Goal: Information Seeking & Learning: Learn about a topic

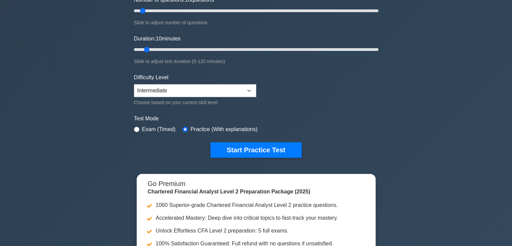
scroll to position [67, 0]
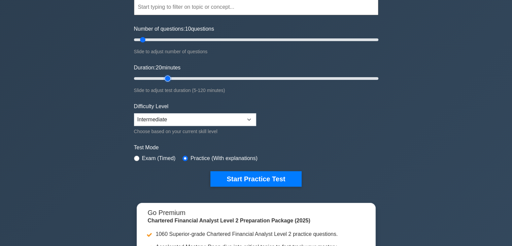
drag, startPoint x: 147, startPoint y: 77, endPoint x: 164, endPoint y: 80, distance: 18.1
type input "20"
click at [164, 80] on input "Duration: 20 minutes" at bounding box center [256, 78] width 245 height 8
drag, startPoint x: 144, startPoint y: 39, endPoint x: 153, endPoint y: 40, distance: 9.3
type input "20"
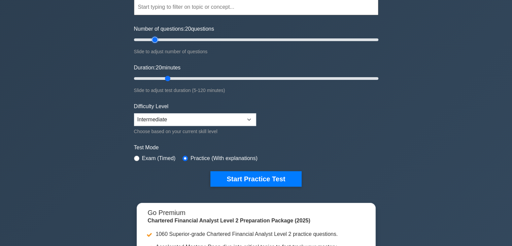
click at [153, 40] on input "Number of questions: 20 questions" at bounding box center [256, 40] width 245 height 8
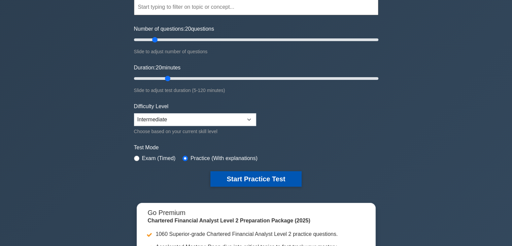
click at [247, 173] on button "Start Practice Test" at bounding box center [256, 178] width 91 height 15
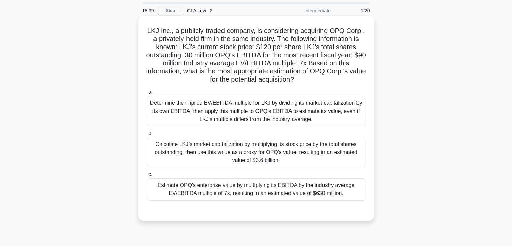
scroll to position [34, 0]
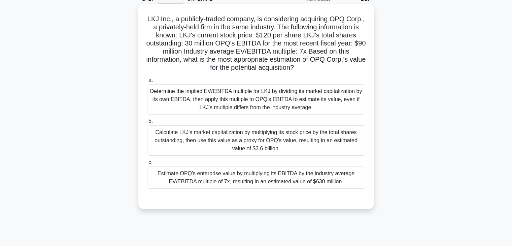
click at [237, 109] on div "Determine the implied EV/EBITDA multiple for LKJ by dividing its market capital…" at bounding box center [256, 99] width 218 height 30
click at [147, 83] on input "a. Determine the implied EV/EBITDA multiple for LKJ by dividing its market capi…" at bounding box center [147, 80] width 0 height 4
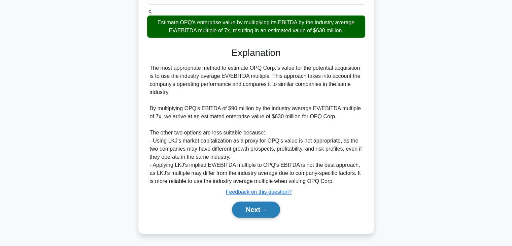
click at [267, 209] on icon at bounding box center [263, 210] width 6 height 4
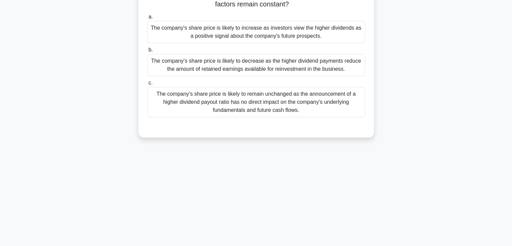
scroll to position [17, 0]
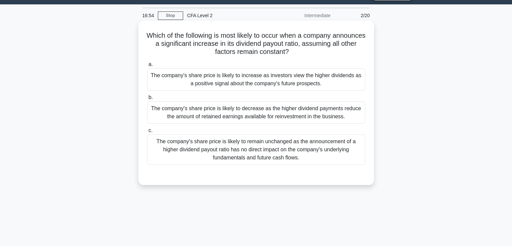
click at [330, 81] on div "The company's share price is likely to increase as investors view the higher di…" at bounding box center [256, 79] width 218 height 22
click at [147, 67] on input "a. The company's share price is likely to increase as investors view the higher…" at bounding box center [147, 64] width 0 height 4
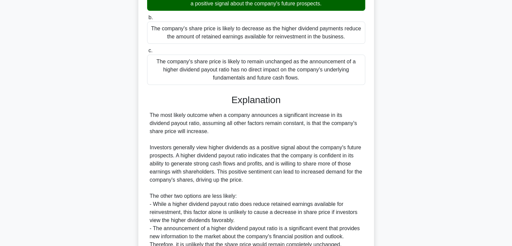
scroll to position [152, 0]
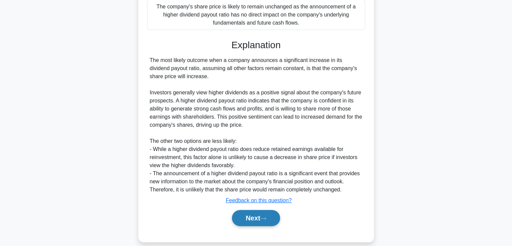
click at [274, 221] on button "Next" at bounding box center [256, 218] width 48 height 16
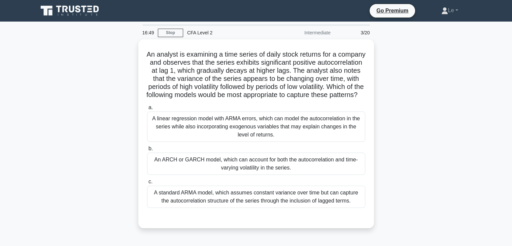
scroll to position [0, 0]
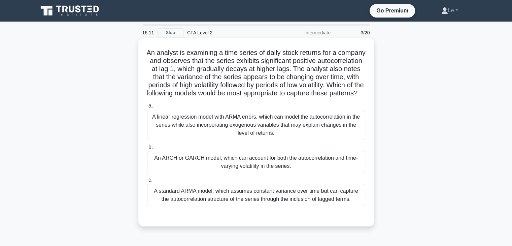
click at [307, 129] on div "A linear regression model with ARMA errors, which can model the autocorrelation…" at bounding box center [256, 125] width 218 height 30
click at [147, 108] on input "a. A linear regression model with ARMA errors, which can model the autocorrelat…" at bounding box center [147, 106] width 0 height 4
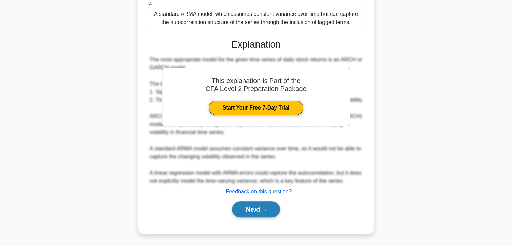
click at [275, 213] on button "Next" at bounding box center [256, 209] width 48 height 16
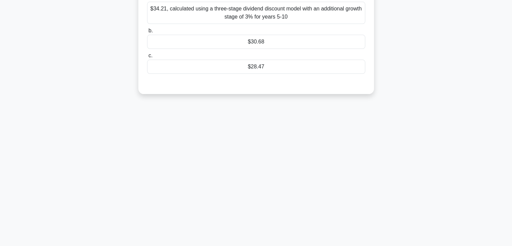
scroll to position [17, 0]
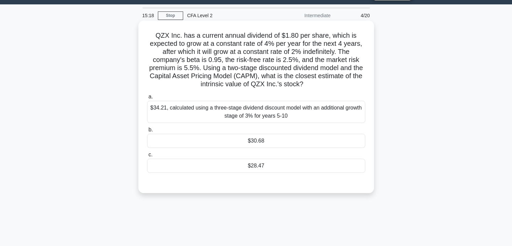
click at [297, 145] on div "$30.68" at bounding box center [256, 141] width 218 height 14
click at [147, 132] on input "b. $30.68" at bounding box center [147, 130] width 0 height 4
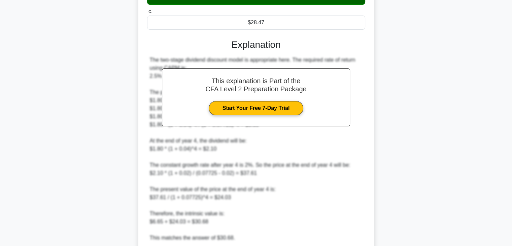
scroll to position [219, 0]
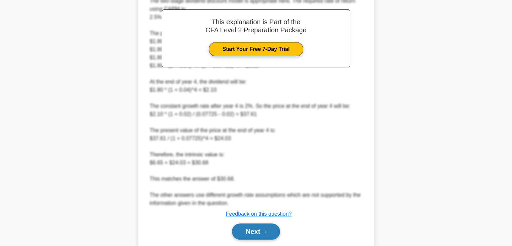
click at [266, 226] on button "Next" at bounding box center [256, 231] width 48 height 16
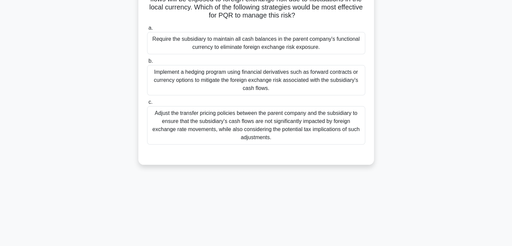
scroll to position [17, 0]
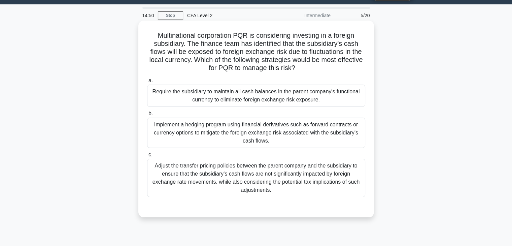
click at [310, 105] on div "Require the subsidiary to maintain all cash balances in the parent company's fu…" at bounding box center [256, 96] width 218 height 22
click at [147, 83] on input "a. Require the subsidiary to maintain all cash balances in the parent company's…" at bounding box center [147, 81] width 0 height 4
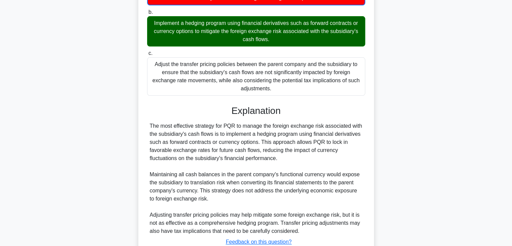
scroll to position [152, 0]
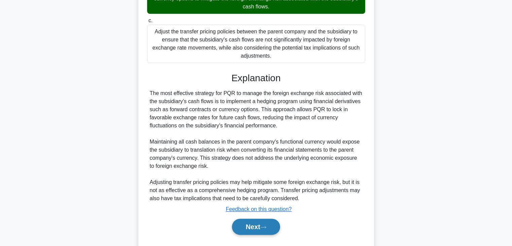
click at [265, 228] on icon at bounding box center [263, 227] width 6 height 4
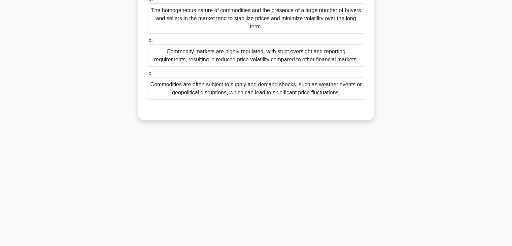
scroll to position [17, 0]
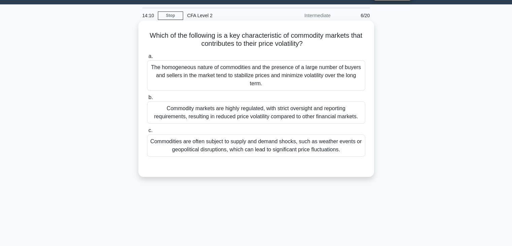
click at [270, 117] on div "Commodity markets are highly regulated, with strict oversight and reporting req…" at bounding box center [256, 112] width 218 height 22
click at [147, 100] on input "b. Commodity markets are highly regulated, with strict oversight and reporting …" at bounding box center [147, 97] width 0 height 4
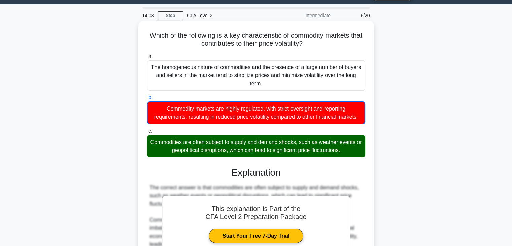
scroll to position [118, 0]
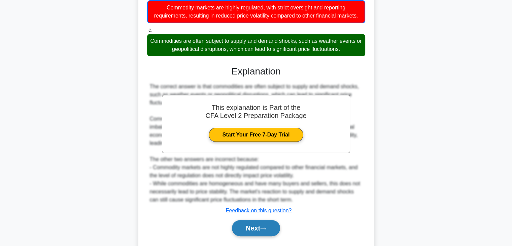
click at [252, 235] on button "Next" at bounding box center [256, 228] width 48 height 16
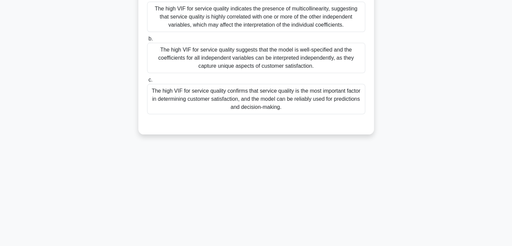
scroll to position [17, 0]
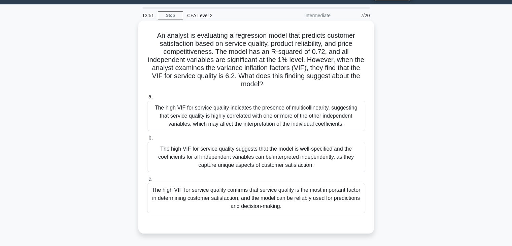
click at [209, 190] on div "The high VIF for service quality confirms that service quality is the most impo…" at bounding box center [256, 198] width 218 height 30
click at [147, 181] on input "c. The high VIF for service quality confirms that service quality is the most i…" at bounding box center [147, 179] width 0 height 4
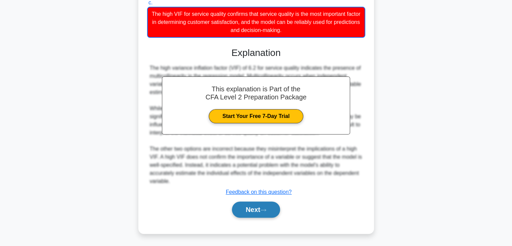
click at [258, 212] on button "Next" at bounding box center [256, 209] width 48 height 16
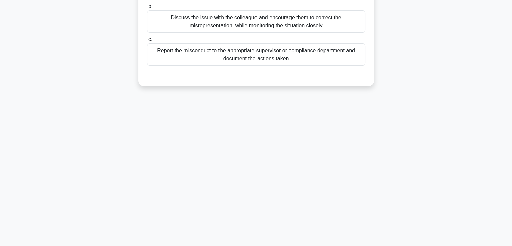
scroll to position [0, 0]
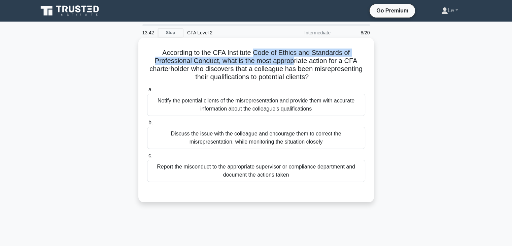
drag, startPoint x: 256, startPoint y: 49, endPoint x: 323, endPoint y: 60, distance: 68.2
click at [323, 60] on h5 "According to the CFA Institute Code of Ethics and Standards of Professional Con…" at bounding box center [257, 65] width 220 height 33
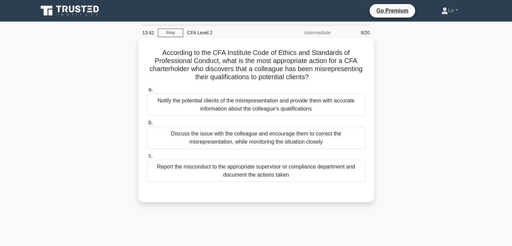
click at [325, 58] on h5 "According to the CFA Institute Code of Ethics and Standards of Professional Con…" at bounding box center [257, 65] width 220 height 33
drag, startPoint x: 240, startPoint y: 59, endPoint x: 291, endPoint y: 65, distance: 51.6
click at [290, 65] on h5 "According to the CFA Institute Code of Ethics and Standards of Professional Con…" at bounding box center [257, 65] width 220 height 33
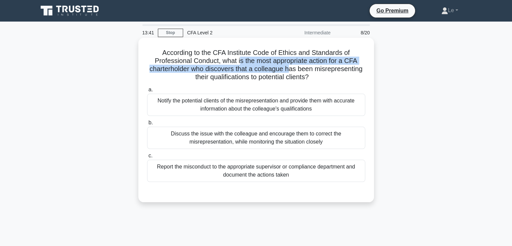
click at [264, 58] on h5 "According to the CFA Institute Code of Ethics and Standards of Professional Con…" at bounding box center [257, 65] width 220 height 33
drag, startPoint x: 321, startPoint y: 59, endPoint x: 353, endPoint y: 67, distance: 32.9
click at [353, 67] on h5 "According to the CFA Institute Code of Ethics and Standards of Professional Con…" at bounding box center [257, 65] width 220 height 33
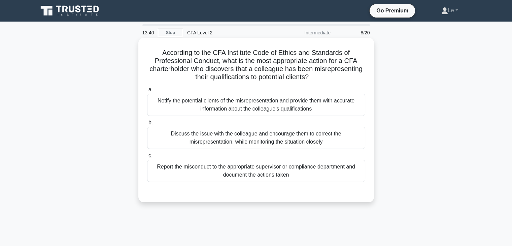
click at [358, 66] on h5 "According to the CFA Institute Code of Ethics and Standards of Professional Con…" at bounding box center [257, 65] width 220 height 33
drag, startPoint x: 260, startPoint y: 65, endPoint x: 289, endPoint y: 69, distance: 29.3
click at [289, 69] on h5 "According to the CFA Institute Code of Ethics and Standards of Professional Con…" at bounding box center [257, 65] width 220 height 33
click at [249, 62] on h5 "According to the CFA Institute Code of Ethics and Standards of Professional Con…" at bounding box center [257, 65] width 220 height 33
drag, startPoint x: 237, startPoint y: 68, endPoint x: 327, endPoint y: 79, distance: 90.9
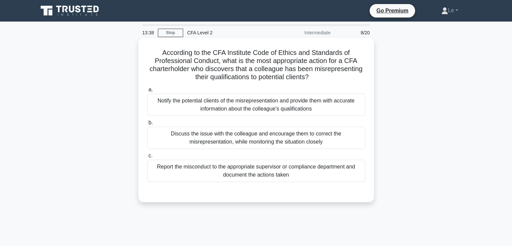
click at [327, 79] on h5 "According to the CFA Institute Code of Ethics and Standards of Professional Con…" at bounding box center [257, 65] width 220 height 33
click at [338, 74] on h5 "According to the CFA Institute Code of Ethics and Standards of Professional Con…" at bounding box center [257, 65] width 220 height 33
click at [311, 179] on div "Report the misconduct to the appropriate supervisor or compliance department an…" at bounding box center [256, 171] width 218 height 22
click at [147, 158] on input "c. Report the misconduct to the appropriate supervisor or compliance department…" at bounding box center [147, 156] width 0 height 4
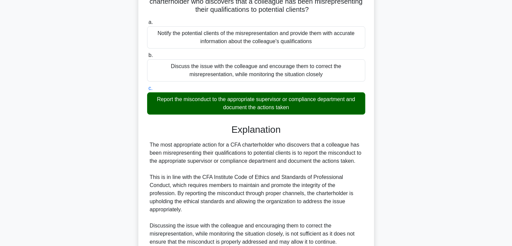
scroll to position [168, 0]
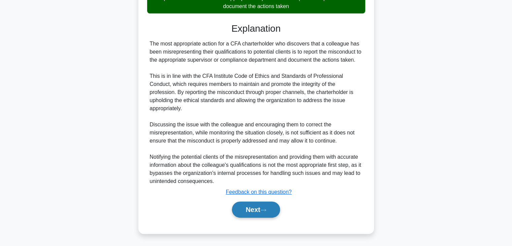
click at [258, 210] on button "Next" at bounding box center [256, 209] width 48 height 16
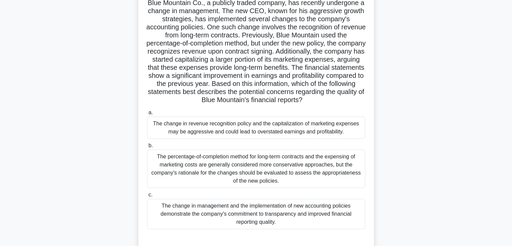
scroll to position [85, 0]
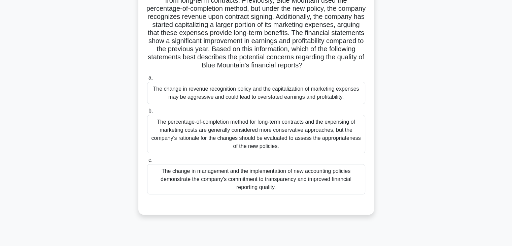
click at [275, 103] on div "The change in revenue recognition policy and the capitalization of marketing ex…" at bounding box center [256, 93] width 218 height 22
click at [147, 80] on input "a. The change in revenue recognition policy and the capitalization of marketing…" at bounding box center [147, 78] width 0 height 4
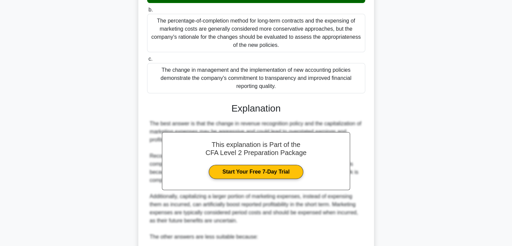
scroll to position [287, 0]
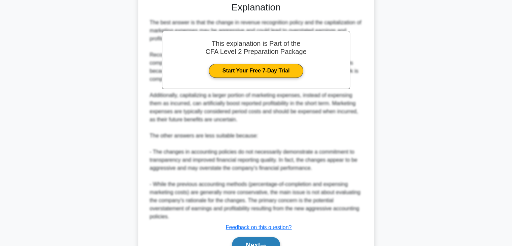
click at [269, 242] on button "Next" at bounding box center [256, 245] width 48 height 16
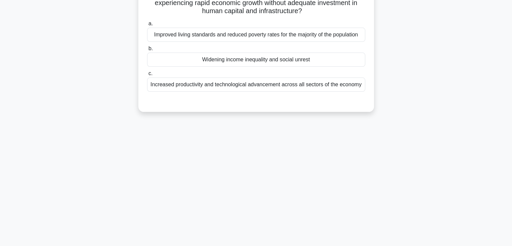
scroll to position [0, 0]
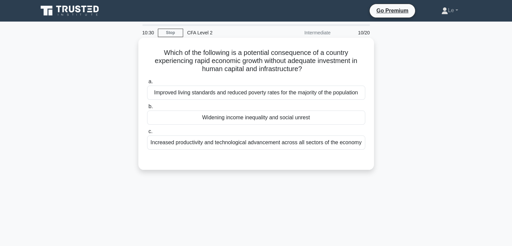
click at [272, 126] on div "a. Improved living standards and reduced poverty rates for the majority of the …" at bounding box center [256, 113] width 226 height 75
click at [272, 120] on div "Widening income inequality and social unrest" at bounding box center [256, 118] width 218 height 14
click at [147, 109] on input "b. Widening income inequality and social unrest" at bounding box center [147, 106] width 0 height 4
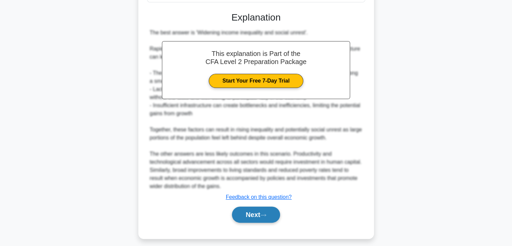
scroll to position [18, 0]
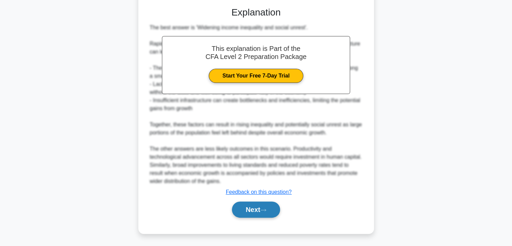
click at [267, 208] on icon at bounding box center [263, 210] width 6 height 4
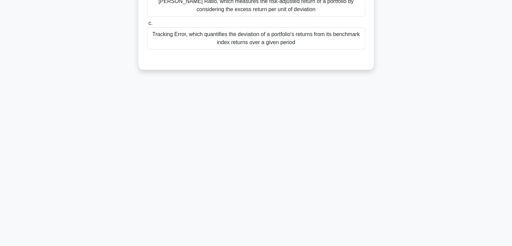
scroll to position [0, 0]
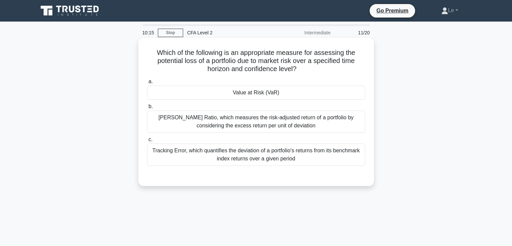
click at [255, 86] on div "Value at Risk (VaR)" at bounding box center [256, 93] width 218 height 14
click at [147, 84] on input "a. Value at Risk (VaR)" at bounding box center [147, 82] width 0 height 4
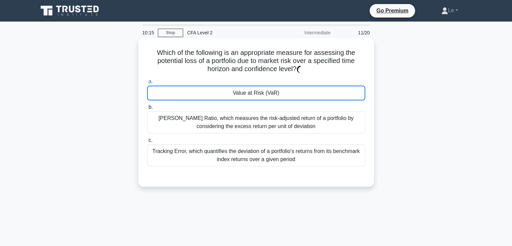
click at [255, 87] on div "Value at Risk (VaR)" at bounding box center [256, 93] width 218 height 15
click at [147, 84] on input "a. Value at Risk (VaR)" at bounding box center [147, 82] width 0 height 4
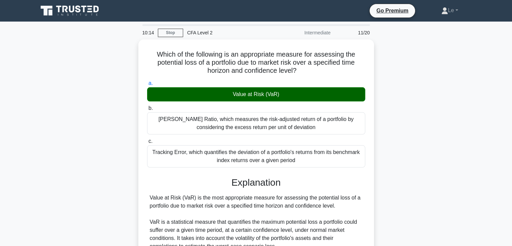
click at [374, 79] on div "Which of the following is an appropriate measure for assessing the potential lo…" at bounding box center [256, 209] width 445 height 340
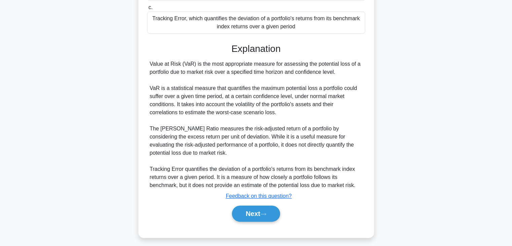
scroll to position [135, 0]
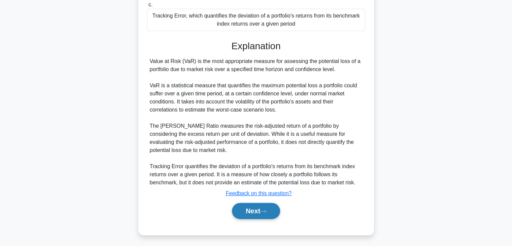
click at [260, 216] on button "Next" at bounding box center [256, 211] width 48 height 16
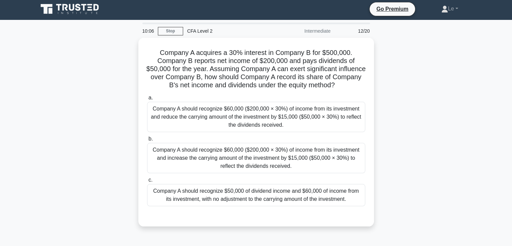
scroll to position [0, 0]
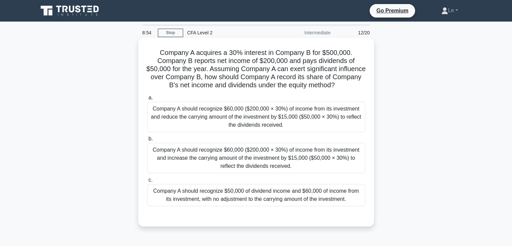
click at [313, 114] on div "Company A should recognize $60,000 ($200,000 × 30%) of income from its investme…" at bounding box center [256, 117] width 218 height 30
click at [147, 100] on input "a. Company A should recognize $60,000 ($200,000 × 30%) of income from its inves…" at bounding box center [147, 98] width 0 height 4
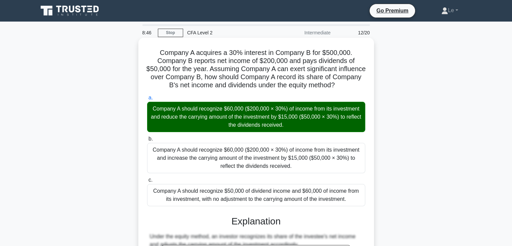
drag, startPoint x: 298, startPoint y: 115, endPoint x: 310, endPoint y: 115, distance: 12.5
click at [310, 115] on div "Company A should recognize $60,000 ($200,000 × 30%) of income from its investme…" at bounding box center [256, 117] width 218 height 30
click at [319, 122] on div "Company A should recognize $60,000 ($200,000 × 30%) of income from its investme…" at bounding box center [256, 117] width 218 height 30
click at [147, 100] on input "a. Company A should recognize $60,000 ($200,000 × 30%) of income from its inves…" at bounding box center [147, 98] width 0 height 4
drag, startPoint x: 168, startPoint y: 117, endPoint x: 282, endPoint y: 122, distance: 113.3
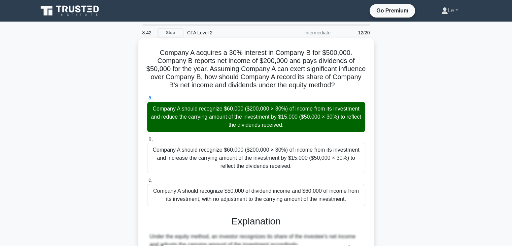
click at [282, 122] on div "Company A should recognize $60,000 ($200,000 × 30%) of income from its investme…" at bounding box center [256, 117] width 218 height 30
click at [316, 123] on div "Company A should recognize $60,000 ($200,000 × 30%) of income from its investme…" at bounding box center [256, 117] width 218 height 30
click at [147, 100] on input "a. Company A should recognize $60,000 ($200,000 × 30%) of income from its inves…" at bounding box center [147, 98] width 0 height 4
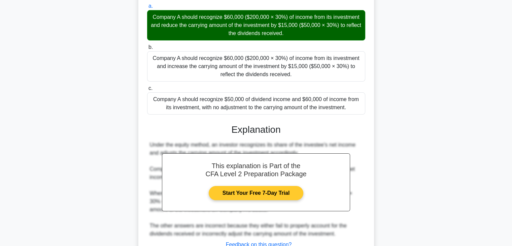
scroll to position [144, 0]
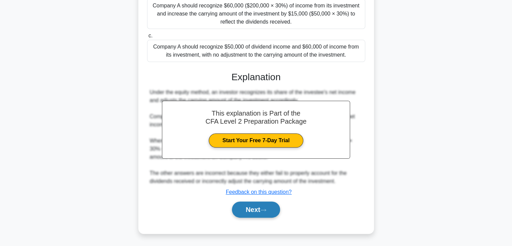
click at [268, 207] on button "Next" at bounding box center [256, 209] width 48 height 16
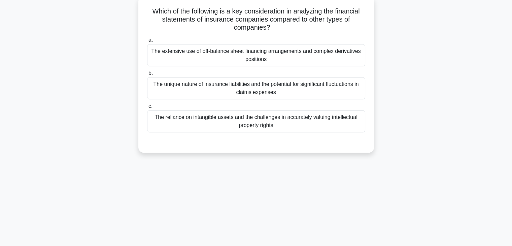
scroll to position [0, 0]
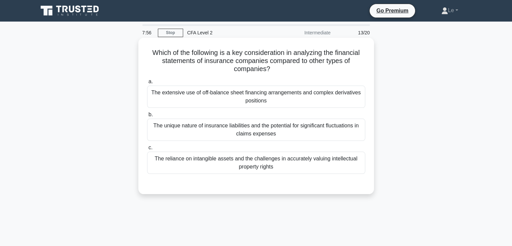
click at [347, 128] on div "The unique nature of insurance liabilities and the potential for significant fl…" at bounding box center [256, 130] width 218 height 22
click at [147, 117] on input "b. The unique nature of insurance liabilities and the potential for significant…" at bounding box center [147, 115] width 0 height 4
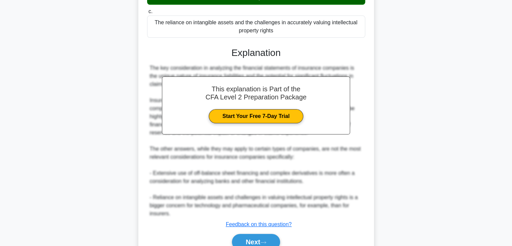
scroll to position [168, 0]
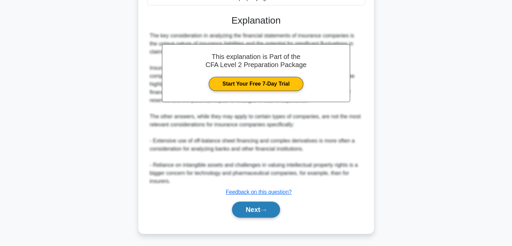
click at [244, 204] on button "Next" at bounding box center [256, 209] width 48 height 16
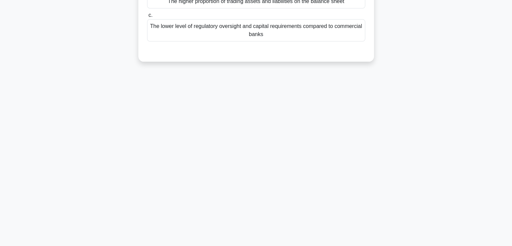
scroll to position [17, 0]
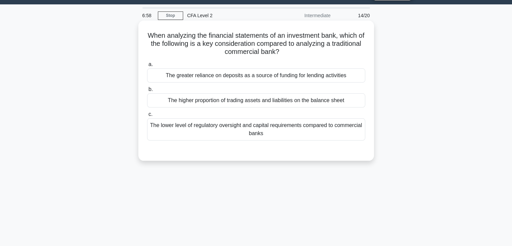
click at [305, 72] on div "The greater reliance on deposits as a source of funding for lending activities" at bounding box center [256, 75] width 218 height 14
click at [147, 67] on input "a. The greater reliance on deposits as a source of funding for lending activiti…" at bounding box center [147, 64] width 0 height 4
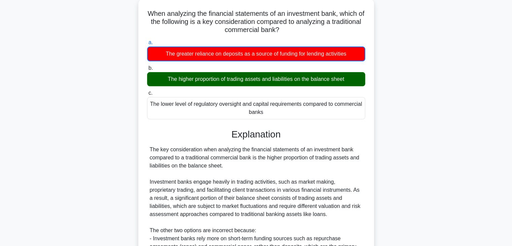
scroll to position [51, 0]
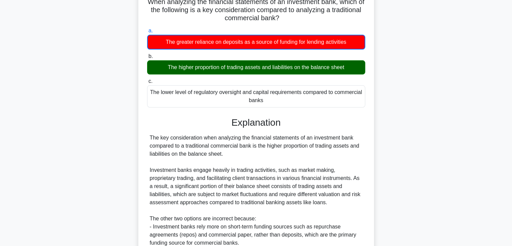
drag, startPoint x: 162, startPoint y: 67, endPoint x: 353, endPoint y: 69, distance: 191.7
click at [353, 69] on div "The higher proportion of trading assets and liabilities on the balance sheet" at bounding box center [256, 67] width 218 height 14
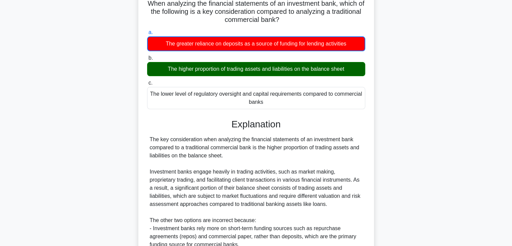
click at [349, 71] on div at bounding box center [349, 71] width 0 height 0
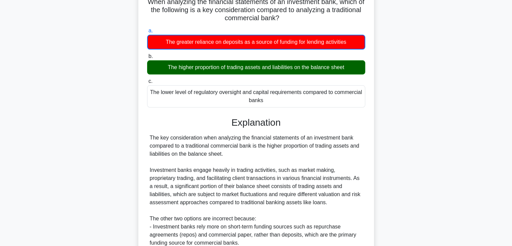
click at [366, 87] on div "c. The lower level of regulatory oversight and capital requirements compared to…" at bounding box center [256, 92] width 226 height 30
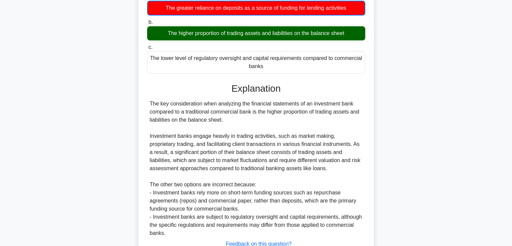
scroll to position [118, 0]
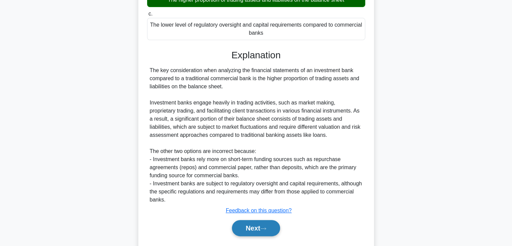
click at [272, 223] on button "Next" at bounding box center [256, 228] width 48 height 16
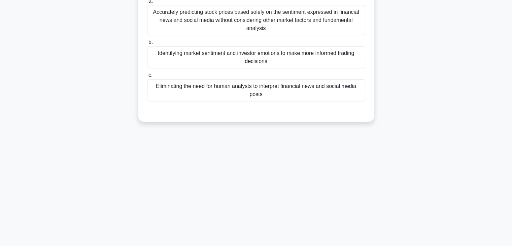
scroll to position [17, 0]
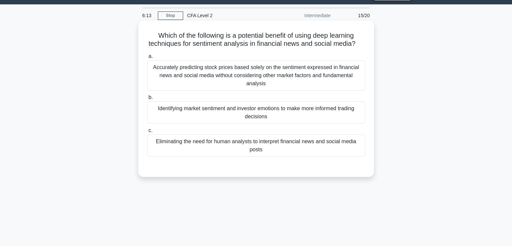
click at [232, 122] on div "Identifying market sentiment and investor emotions to make more informed tradin…" at bounding box center [256, 112] width 218 height 22
click at [147, 100] on input "b. Identifying market sentiment and investor emotions to make more informed tra…" at bounding box center [147, 97] width 0 height 4
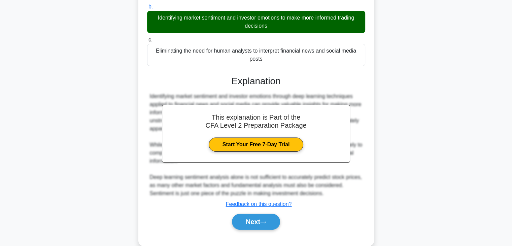
scroll to position [128, 0]
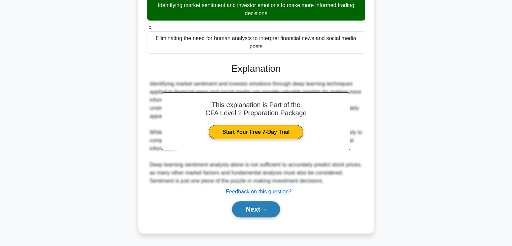
click at [270, 212] on button "Next" at bounding box center [256, 209] width 48 height 16
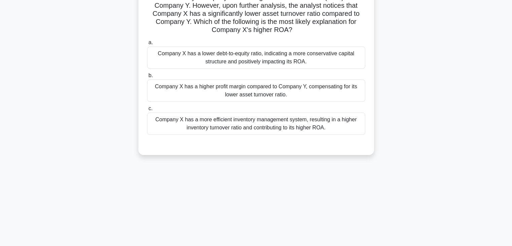
scroll to position [0, 0]
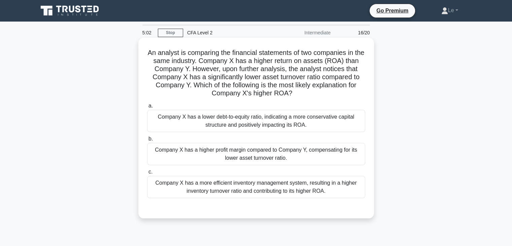
click at [302, 127] on div "Company X has a lower debt-to-equity ratio, indicating a more conservative capi…" at bounding box center [256, 121] width 218 height 22
click at [147, 108] on input "a. Company X has a lower debt-to-equity ratio, indicating a more conservative c…" at bounding box center [147, 106] width 0 height 4
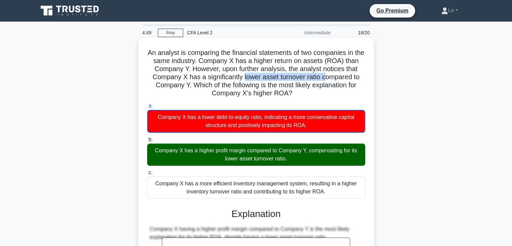
drag, startPoint x: 244, startPoint y: 80, endPoint x: 327, endPoint y: 73, distance: 83.2
click at [327, 73] on h5 "An analyst is comparing the financial statements of two companies in the same i…" at bounding box center [257, 73] width 220 height 49
click at [340, 84] on h5 "An analyst is comparing the financial statements of two companies in the same i…" at bounding box center [257, 73] width 220 height 49
drag, startPoint x: 247, startPoint y: 81, endPoint x: 315, endPoint y: 77, distance: 68.8
click at [315, 77] on h5 "An analyst is comparing the financial statements of two companies in the same i…" at bounding box center [257, 73] width 220 height 49
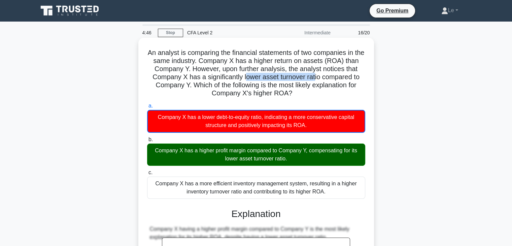
click at [259, 80] on h5 "An analyst is comparing the financial statements of two companies in the same i…" at bounding box center [257, 73] width 220 height 49
drag, startPoint x: 241, startPoint y: 80, endPoint x: 326, endPoint y: 79, distance: 84.6
click at [326, 79] on h5 "An analyst is comparing the financial statements of two companies in the same i…" at bounding box center [257, 73] width 220 height 49
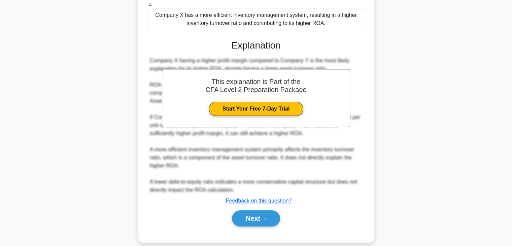
scroll to position [169, 0]
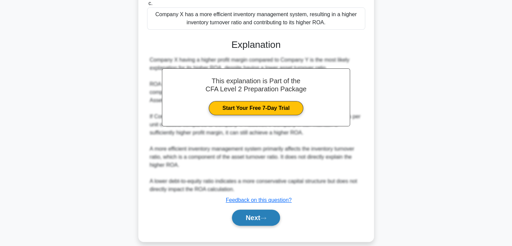
click at [277, 210] on button "Next" at bounding box center [256, 218] width 48 height 16
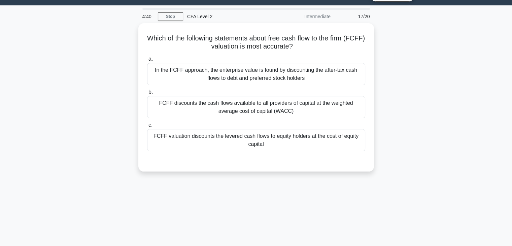
scroll to position [0, 0]
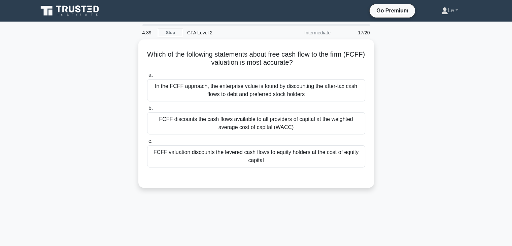
click at [390, 114] on div "Which of the following statements about free cash flow to the firm (FCFF) valua…" at bounding box center [256, 117] width 445 height 156
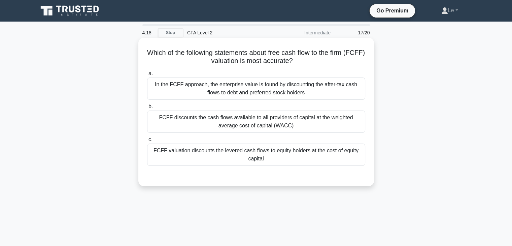
click at [279, 162] on div "FCFF valuation discounts the levered cash flows to equity holders at the cost o…" at bounding box center [256, 155] width 218 height 22
click at [147, 142] on input "c. FCFF valuation discounts the levered cash flows to equity holders at the cos…" at bounding box center [147, 139] width 0 height 4
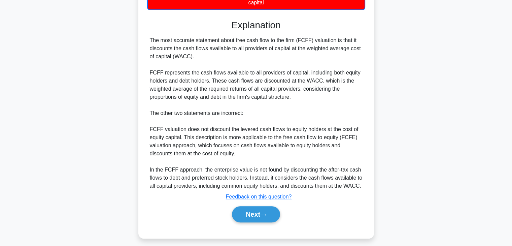
scroll to position [161, 0]
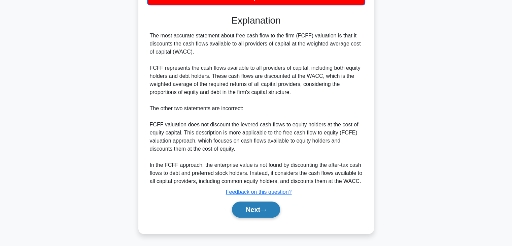
click at [257, 207] on button "Next" at bounding box center [256, 209] width 48 height 16
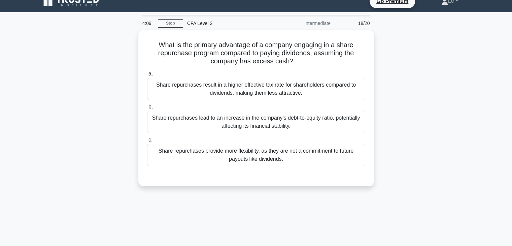
scroll to position [0, 0]
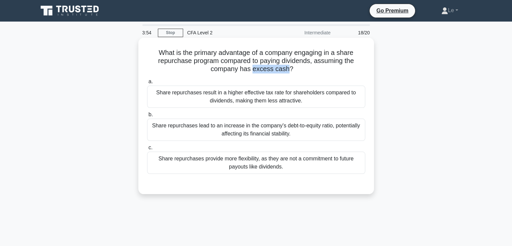
drag, startPoint x: 255, startPoint y: 70, endPoint x: 288, endPoint y: 74, distance: 33.9
click at [288, 74] on div "What is the primary advantage of a company engaging in a share repurchase progr…" at bounding box center [256, 115] width 230 height 151
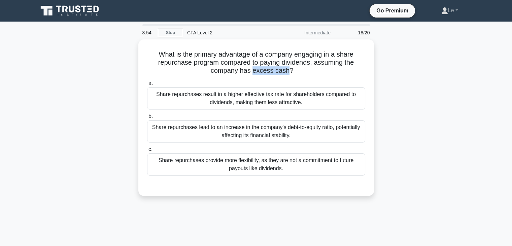
click at [284, 73] on div at bounding box center [284, 73] width 0 height 0
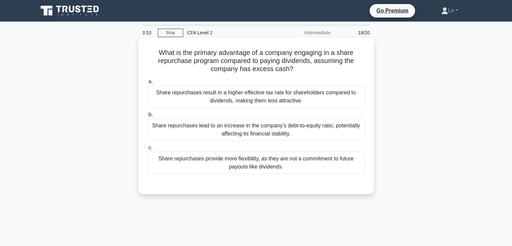
click at [330, 72] on h5 "What is the primary advantage of a company engaging in a share repurchase progr…" at bounding box center [257, 61] width 220 height 25
click at [338, 159] on div "Share repurchases provide more flexibility, as they are not a commitment to fut…" at bounding box center [256, 163] width 218 height 22
click at [147, 150] on input "c. Share repurchases provide more flexibility, as they are not a commitment to …" at bounding box center [147, 148] width 0 height 4
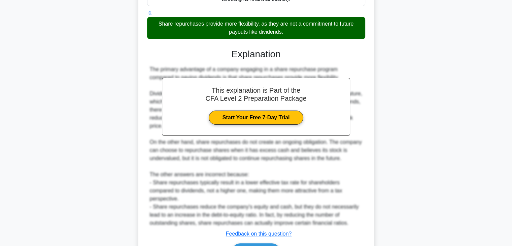
scroll to position [168, 0]
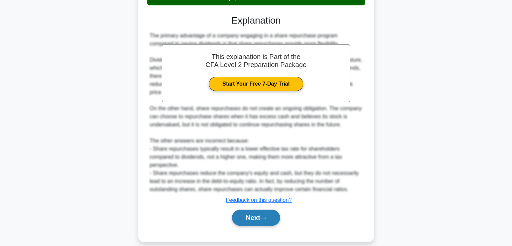
click at [274, 223] on button "Next" at bounding box center [256, 218] width 48 height 16
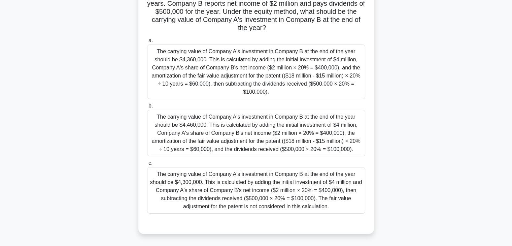
scroll to position [118, 0]
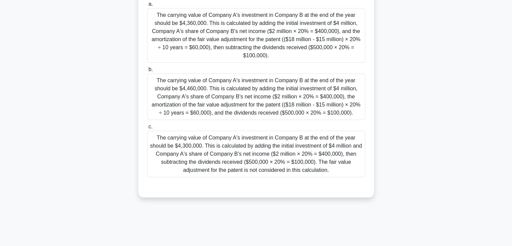
click at [315, 90] on div "The carrying value of Company A's investment in Company B at the end of the yea…" at bounding box center [256, 96] width 218 height 46
click at [147, 72] on input "b. The carrying value of Company A's investment in Company B at the end of the …" at bounding box center [147, 69] width 0 height 4
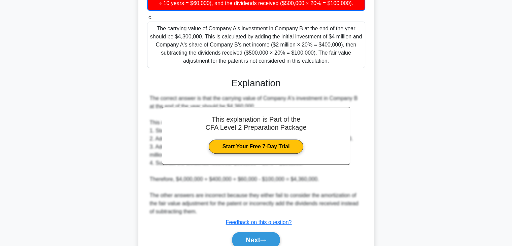
scroll to position [253, 0]
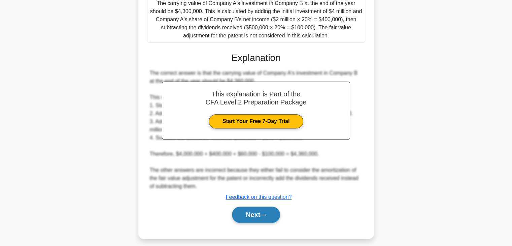
click at [257, 218] on button "Next" at bounding box center [256, 215] width 48 height 16
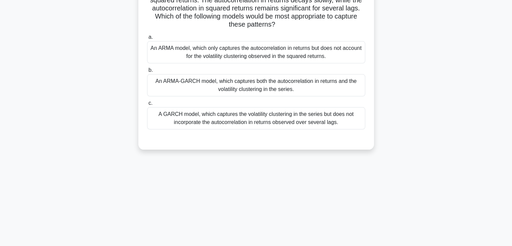
scroll to position [17, 0]
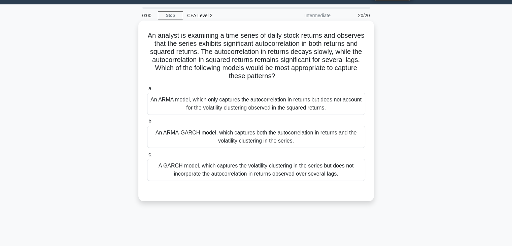
click at [184, 139] on div "An ARMA-GARCH model, which captures both the autocorrelation in returns and the…" at bounding box center [256, 137] width 218 height 22
click at [147, 124] on input "b. An ARMA-GARCH model, which captures both the autocorrelation in returns and …" at bounding box center [147, 122] width 0 height 4
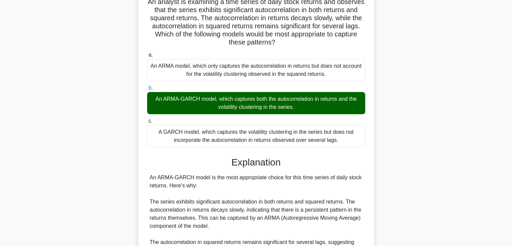
scroll to position [118, 0]
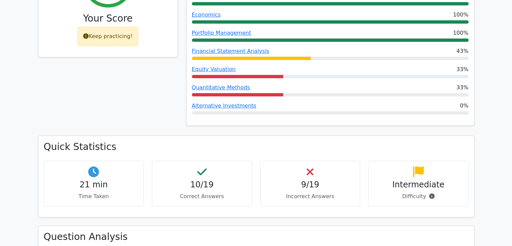
scroll to position [236, 0]
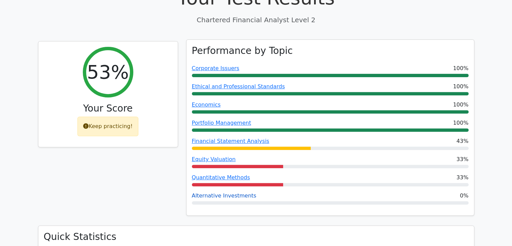
click at [219, 192] on link "Alternative Investments" at bounding box center [224, 195] width 65 height 6
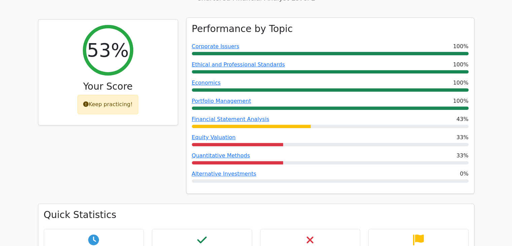
scroll to position [270, 0]
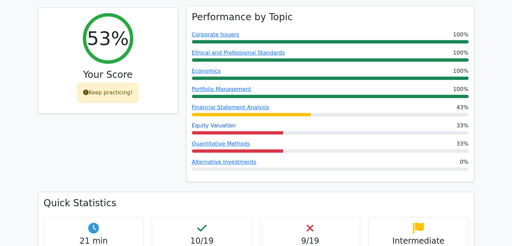
click at [220, 122] on link "Equity Valuation" at bounding box center [214, 125] width 44 height 6
